Goal: Task Accomplishment & Management: Complete application form

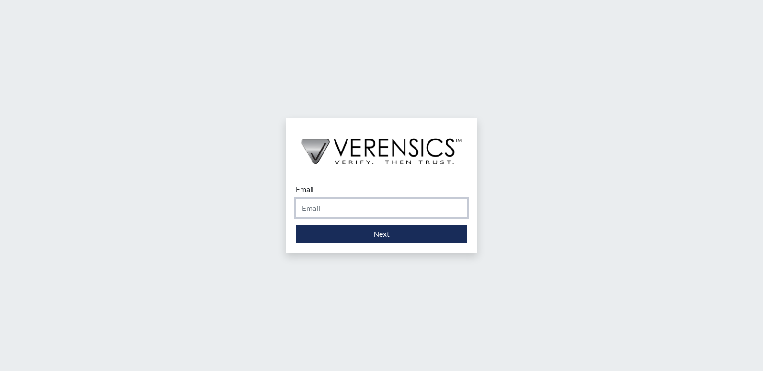
click at [329, 209] on input "Email" at bounding box center [382, 208] width 172 height 18
type input "[PERSON_NAME][EMAIL_ADDRESS][PERSON_NAME][DOMAIN_NAME]"
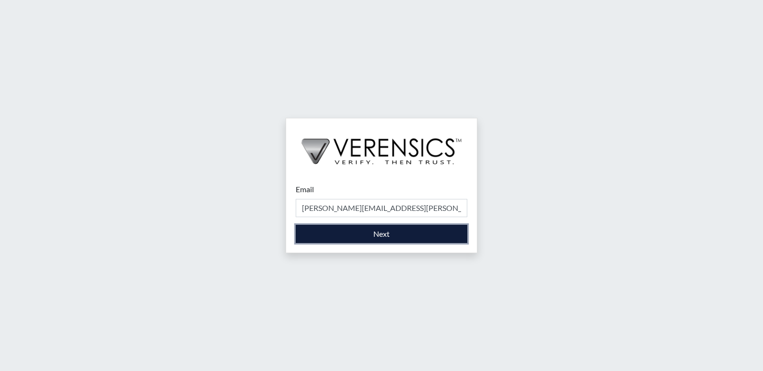
click at [340, 235] on button "Next" at bounding box center [382, 234] width 172 height 18
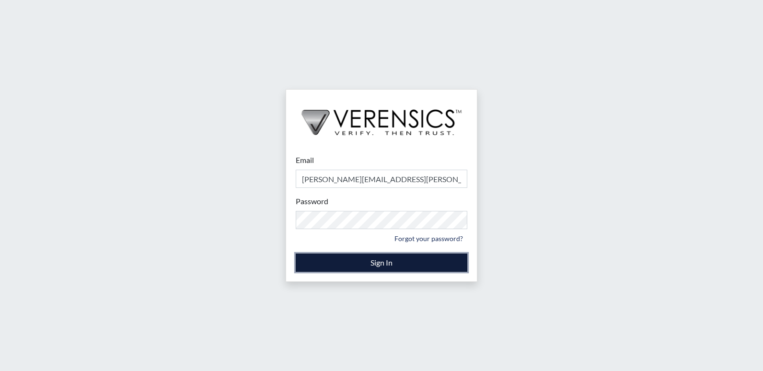
click at [366, 267] on button "Sign In" at bounding box center [382, 263] width 172 height 18
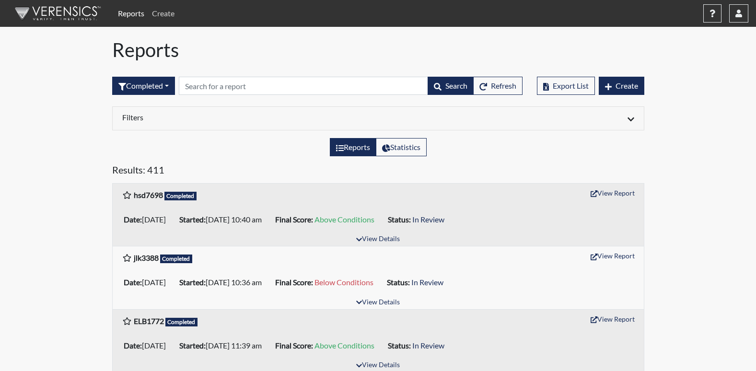
click at [163, 16] on link "Create" at bounding box center [163, 13] width 30 height 19
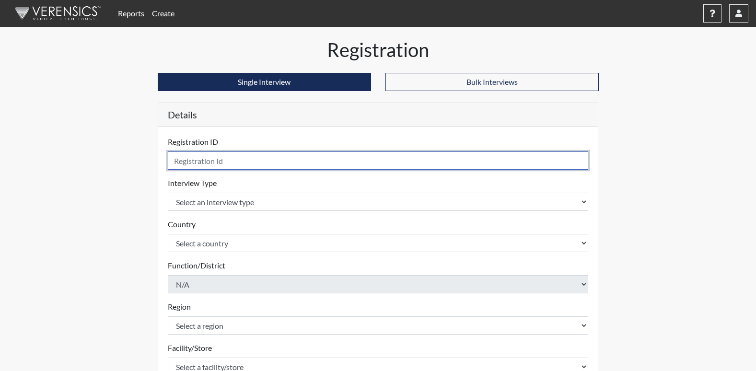
click at [229, 157] on input "text" at bounding box center [378, 160] width 421 height 18
type input "MLM1328"
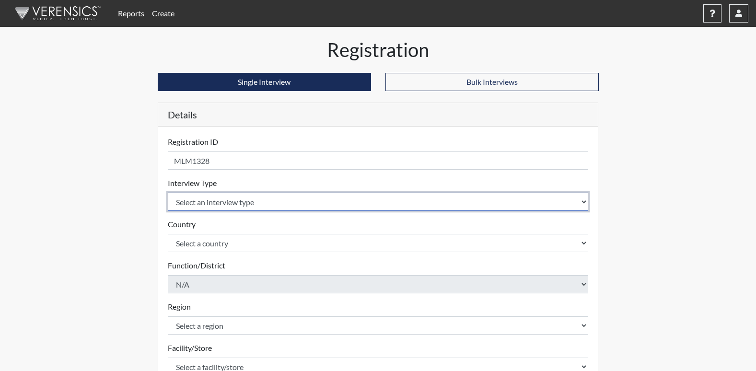
click at [222, 206] on select "Select an interview type Corrections Pre-Employment" at bounding box center [378, 202] width 421 height 18
select select "ff733e93-e1bf-11ea-9c9f-0eff0cf7eb8f"
click at [168, 193] on select "Select an interview type Corrections Pre-Employment" at bounding box center [378, 202] width 421 height 18
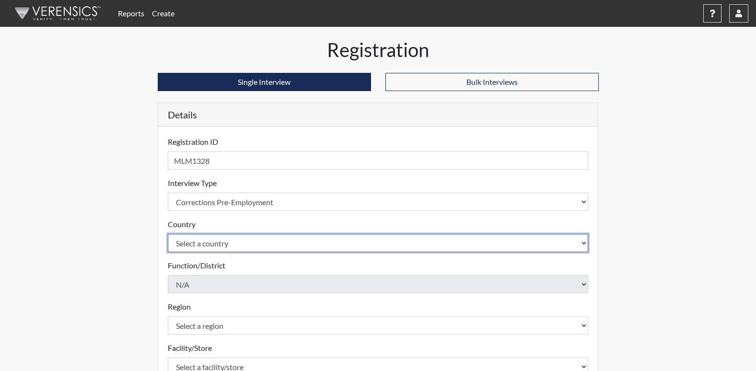
click at [189, 242] on select "Select a country [GEOGRAPHIC_DATA] [GEOGRAPHIC_DATA]" at bounding box center [378, 243] width 421 height 18
select select "united-states-of-[GEOGRAPHIC_DATA]"
click at [168, 234] on select "Select a country [GEOGRAPHIC_DATA] [GEOGRAPHIC_DATA]" at bounding box center [378, 243] width 421 height 18
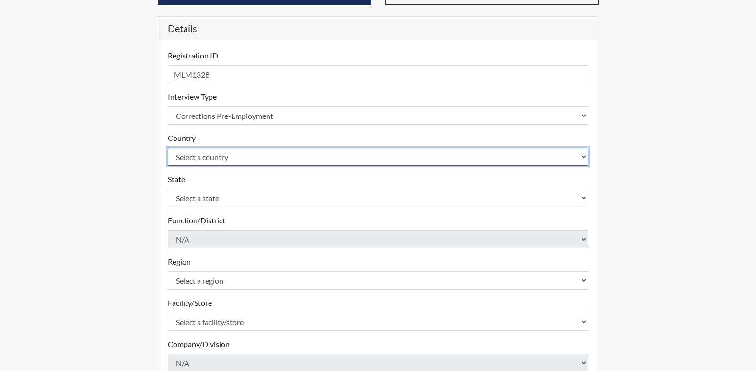
scroll to position [96, 0]
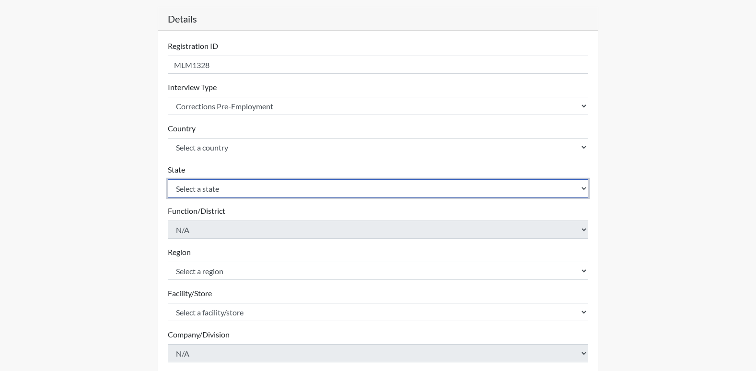
click at [180, 192] on select "Select a state [US_STATE] [US_STATE] [US_STATE] [US_STATE] [US_STATE] [US_STATE…" at bounding box center [378, 188] width 421 height 18
select select "GA"
click at [168, 179] on select "Select a state [US_STATE] [US_STATE] [US_STATE] [US_STATE] [US_STATE] [US_STATE…" at bounding box center [378, 188] width 421 height 18
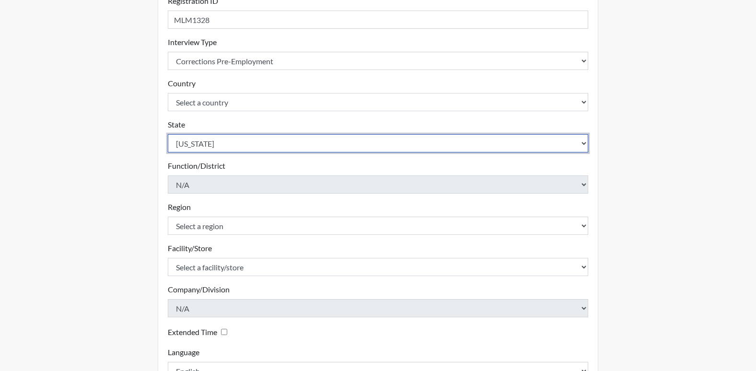
scroll to position [192, 0]
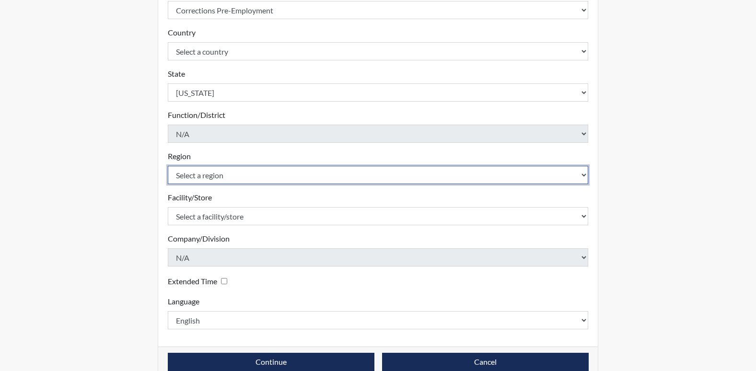
click at [183, 171] on select "Select a region [GEOGRAPHIC_DATA]" at bounding box center [378, 175] width 421 height 18
select select "51976826-f18e-4b67-8d3b-b0a0fa2f97ff"
click at [168, 166] on select "Select a region [GEOGRAPHIC_DATA]" at bounding box center [378, 175] width 421 height 18
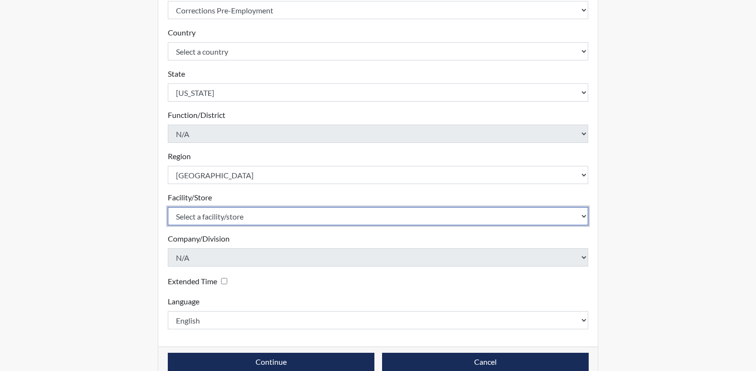
click at [190, 216] on select "Select a facility/store [PERSON_NAME]" at bounding box center [378, 216] width 421 height 18
select select "26626ab7-56a1-437f-96f2-2870d0fac929"
click at [168, 207] on select "Select a facility/store [PERSON_NAME]" at bounding box center [378, 216] width 421 height 18
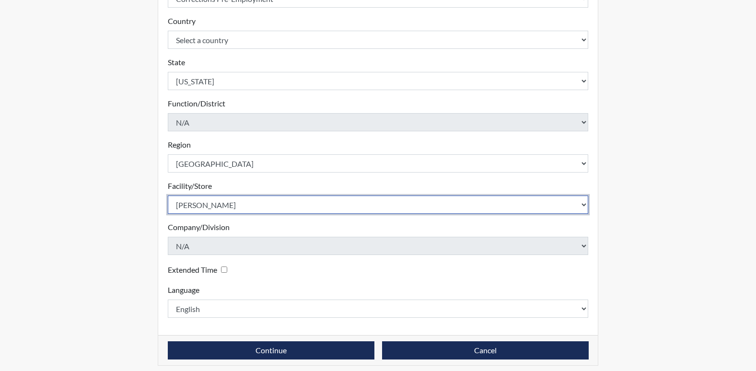
scroll to position [210, 0]
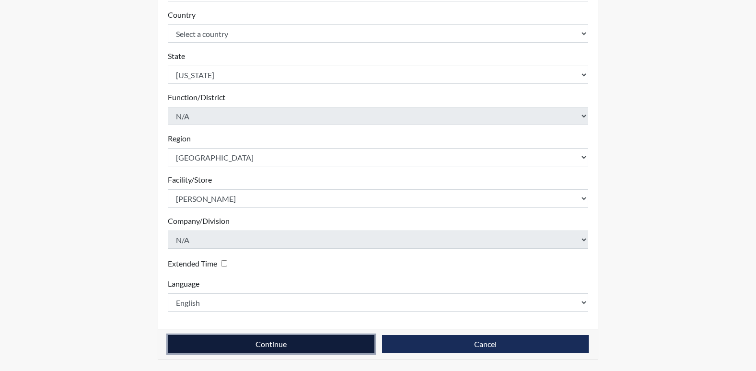
click at [207, 347] on button "Continue" at bounding box center [271, 344] width 207 height 18
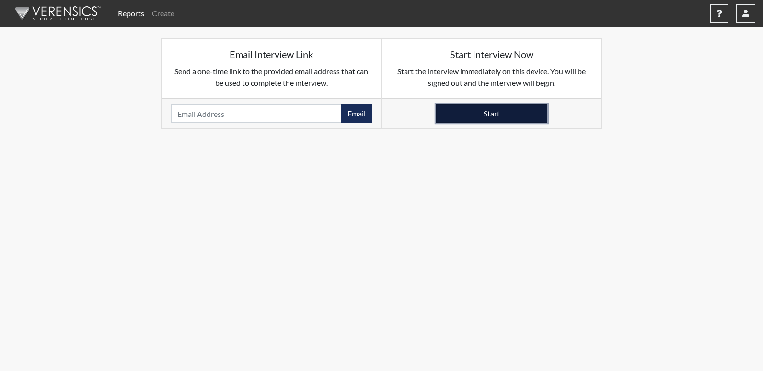
click at [512, 113] on button "Start" at bounding box center [491, 114] width 111 height 18
